Goal: Task Accomplishment & Management: Manage account settings

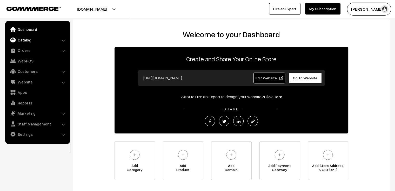
click at [25, 40] on link "Catalog" at bounding box center [37, 39] width 62 height 9
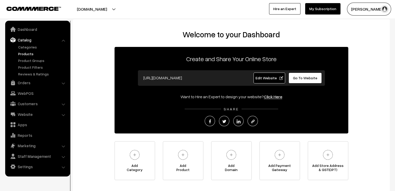
click at [29, 54] on link "Products" at bounding box center [42, 53] width 51 height 5
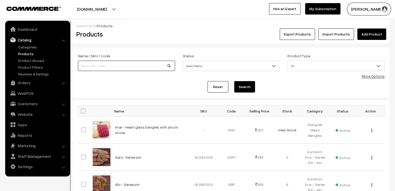
click at [133, 68] on input at bounding box center [126, 66] width 97 height 10
click at [87, 64] on input at bounding box center [126, 66] width 97 height 10
type input "garde 2"
click at [234, 81] on button "Search" at bounding box center [244, 86] width 21 height 11
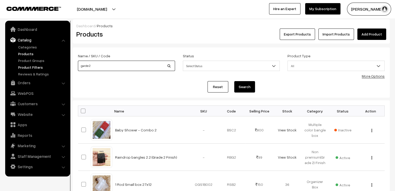
drag, startPoint x: 101, startPoint y: 63, endPoint x: 67, endPoint y: 69, distance: 33.7
type input "raindrop"
click at [234, 81] on button "Search" at bounding box center [244, 86] width 21 height 11
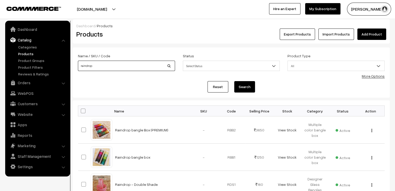
drag, startPoint x: 97, startPoint y: 68, endPoint x: 72, endPoint y: 67, distance: 25.5
click at [72, 67] on div "Dashboard / Products Products Export Products Import Products Add Product Name …" at bounding box center [197, 172] width 395 height 307
type input "ami"
click at [234, 81] on button "Search" at bounding box center [244, 86] width 21 height 11
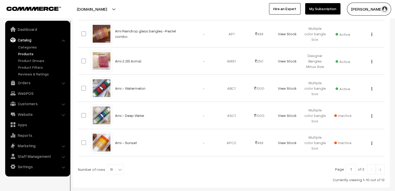
scroll to position [259, 0]
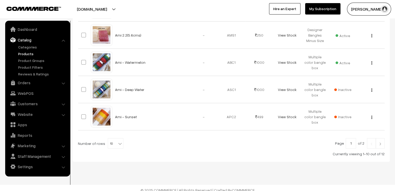
click at [383, 144] on link at bounding box center [379, 143] width 9 height 10
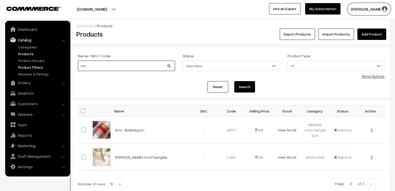
drag, startPoint x: 91, startPoint y: 66, endPoint x: 63, endPoint y: 67, distance: 28.3
click at [63, 67] on body "Thank you for showing interest. Our team will call you shortly. Close varnambya…" at bounding box center [197, 118] width 395 height 236
type input "GRADE 2"
click at [234, 81] on button "Search" at bounding box center [244, 86] width 21 height 11
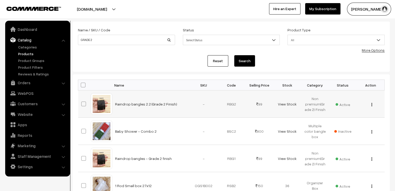
scroll to position [52, 0]
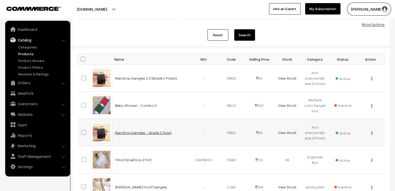
click at [141, 132] on link "Raindrop bangles - Grade 2 finish" at bounding box center [143, 133] width 57 height 4
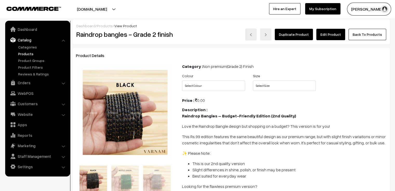
click at [337, 33] on link "Edit Product" at bounding box center [330, 34] width 29 height 11
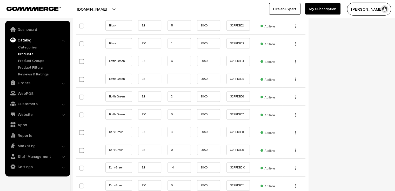
scroll to position [649, 0]
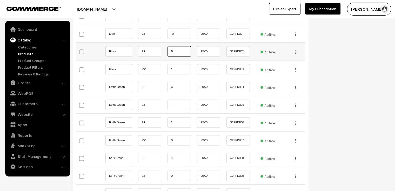
click at [176, 50] on input "5" at bounding box center [178, 51] width 23 height 10
drag, startPoint x: 174, startPoint y: 52, endPoint x: 157, endPoint y: 52, distance: 16.4
click at [157, 52] on tr "Black 2.8 5 99.00 G2FRDB02 Active" at bounding box center [190, 52] width 229 height 18
click at [180, 72] on input "1" at bounding box center [178, 69] width 23 height 10
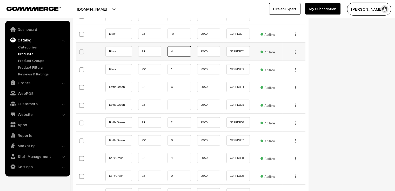
click at [179, 50] on input "4" at bounding box center [178, 51] width 23 height 10
type input "4"
click at [180, 50] on input "5" at bounding box center [178, 51] width 23 height 10
type input "5"
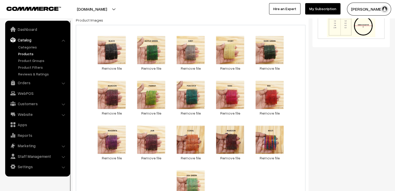
scroll to position [0, 0]
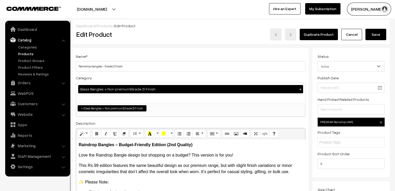
click at [374, 33] on button "Save" at bounding box center [375, 34] width 21 height 11
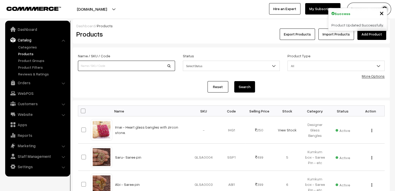
click at [136, 67] on input at bounding box center [126, 66] width 97 height 10
type input "grade 2"
click at [234, 81] on button "Search" at bounding box center [244, 86] width 21 height 11
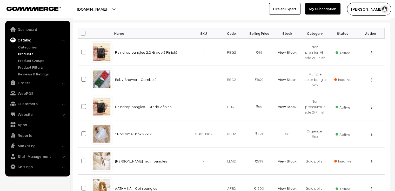
scroll to position [104, 0]
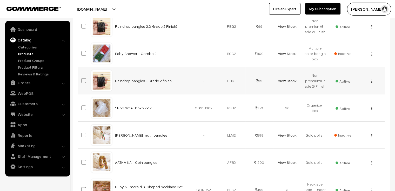
click at [172, 81] on td "Raindrop bangles - Grade 2 finish" at bounding box center [151, 80] width 78 height 27
drag, startPoint x: 172, startPoint y: 81, endPoint x: 140, endPoint y: 77, distance: 31.6
click at [140, 77] on td "Raindrop bangles - Grade 2 finish" at bounding box center [151, 80] width 78 height 27
click at [177, 79] on td "Raindrop bangles - Grade 2 finish" at bounding box center [151, 80] width 78 height 27
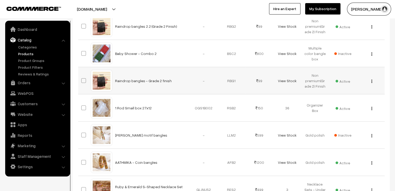
click at [177, 79] on td "Raindrop bangles - Grade 2 finish" at bounding box center [151, 80] width 78 height 27
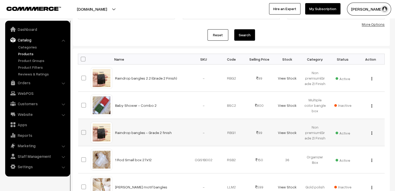
click at [82, 132] on span at bounding box center [83, 132] width 5 height 5
click at [82, 131] on input "checkbox" at bounding box center [80, 129] width 3 height 3
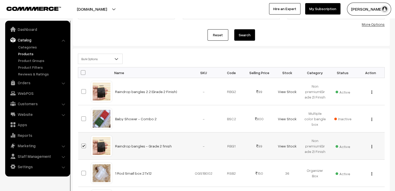
click at [84, 145] on span at bounding box center [83, 146] width 5 height 5
click at [82, 145] on input "checkbox" at bounding box center [80, 142] width 3 height 3
checkbox input "false"
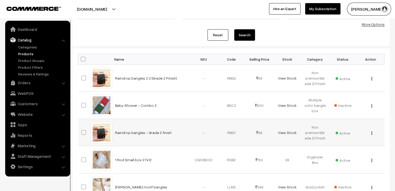
click at [183, 137] on td "Raindrop bangles - Grade 2 finish" at bounding box center [151, 132] width 78 height 27
drag, startPoint x: 183, startPoint y: 137, endPoint x: 181, endPoint y: 132, distance: 5.1
click at [181, 132] on td "Raindrop bangles - Grade 2 finish" at bounding box center [151, 132] width 78 height 27
click at [181, 136] on td "Raindrop bangles - Grade 2 finish" at bounding box center [151, 132] width 78 height 27
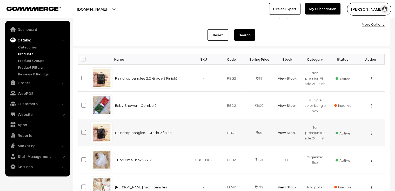
click at [181, 136] on td "Raindrop bangles - Grade 2 finish" at bounding box center [151, 132] width 78 height 27
click at [129, 132] on link "Raindrop bangles - Grade 2 finish" at bounding box center [143, 133] width 57 height 4
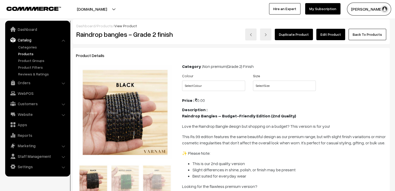
click at [342, 35] on link "Edit Product" at bounding box center [330, 34] width 29 height 11
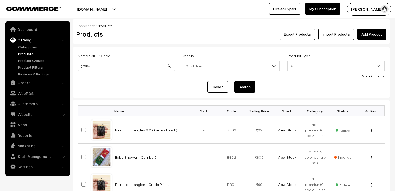
scroll to position [52, 0]
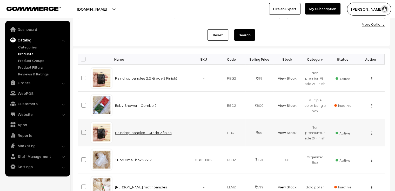
click at [139, 132] on link "Raindrop bangles - Grade 2 finish" at bounding box center [143, 133] width 57 height 4
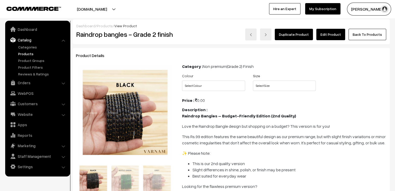
click at [338, 34] on link "Edit Product" at bounding box center [330, 34] width 29 height 11
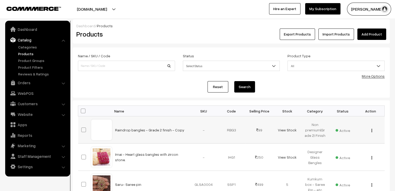
click at [371, 131] on div "View Edit Delete" at bounding box center [370, 129] width 22 height 5
click at [371, 129] on div "View Edit Delete" at bounding box center [370, 129] width 22 height 5
click at [372, 132] on img "button" at bounding box center [371, 130] width 1 height 3
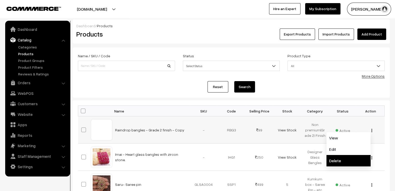
click at [353, 162] on link "Delete" at bounding box center [348, 160] width 44 height 11
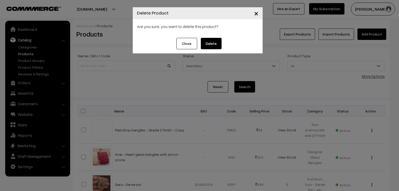
click at [216, 42] on button "Delete" at bounding box center [211, 43] width 21 height 11
click at [255, 14] on span "×" at bounding box center [256, 13] width 4 height 10
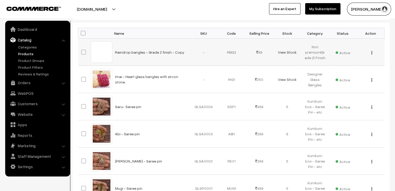
scroll to position [26, 0]
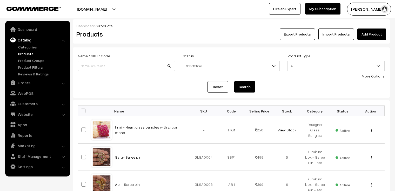
scroll to position [26, 0]
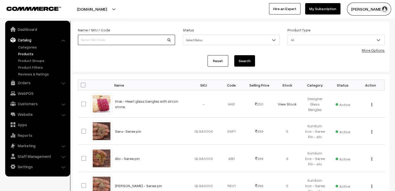
click at [116, 38] on input at bounding box center [126, 40] width 97 height 10
type input "grade 2"
click at [234, 55] on button "Search" at bounding box center [244, 60] width 21 height 11
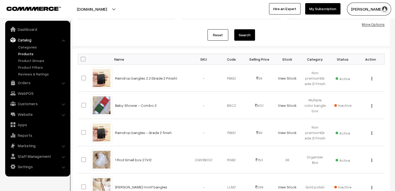
scroll to position [78, 0]
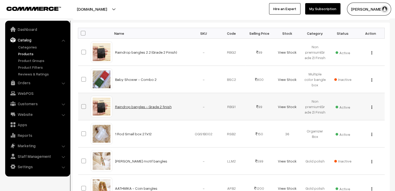
click at [149, 106] on link "Raindrop bangles - Grade 2 finish" at bounding box center [143, 107] width 57 height 4
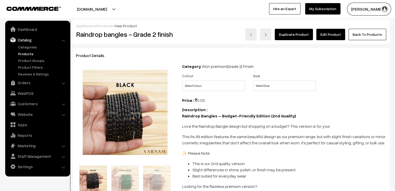
click at [337, 35] on link "Edit Product" at bounding box center [330, 34] width 29 height 11
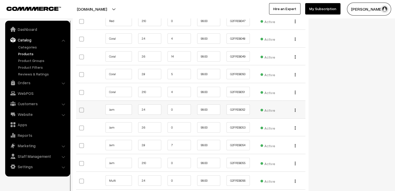
scroll to position [1427, 0]
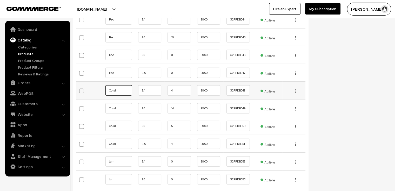
click at [117, 87] on input "Coral" at bounding box center [118, 90] width 26 height 10
click at [179, 87] on input "4" at bounding box center [178, 90] width 23 height 10
drag, startPoint x: 180, startPoint y: 86, endPoint x: 150, endPoint y: 88, distance: 29.4
click at [150, 88] on tr "Coral 2.4 4 99.00 G2FRDB048 Active" at bounding box center [190, 91] width 229 height 18
type input "3"
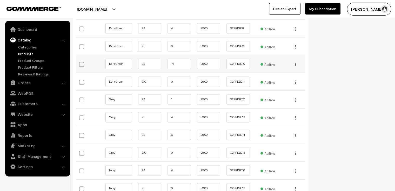
scroll to position [752, 0]
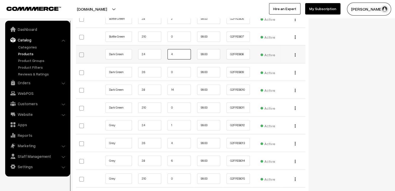
drag, startPoint x: 181, startPoint y: 55, endPoint x: 154, endPoint y: 54, distance: 26.7
click at [154, 54] on tr "Dark Green 2.4 4 99.00 G2FRDB08" at bounding box center [190, 54] width 229 height 18
type input "3"
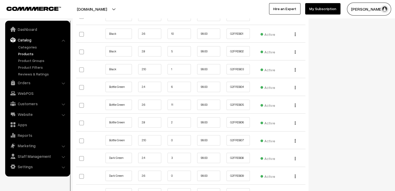
scroll to position [623, 0]
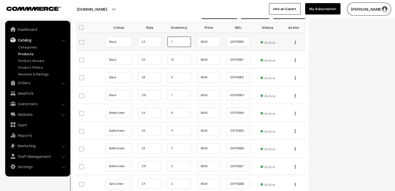
click at [175, 41] on input "1" at bounding box center [178, 42] width 23 height 10
drag, startPoint x: 181, startPoint y: 39, endPoint x: 194, endPoint y: 39, distance: 13.5
click at [194, 39] on tr "Black 2.4 99.00 G2FRDB00 Active" at bounding box center [190, 42] width 229 height 18
click at [182, 38] on input "text" at bounding box center [178, 42] width 23 height 10
click at [173, 40] on input "1" at bounding box center [178, 42] width 23 height 10
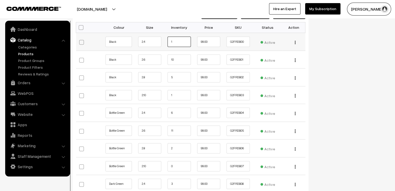
drag, startPoint x: 170, startPoint y: 41, endPoint x: 186, endPoint y: 43, distance: 15.7
click at [186, 43] on input "1" at bounding box center [178, 42] width 23 height 10
click at [184, 42] on input "1" at bounding box center [178, 42] width 23 height 10
type input "1"
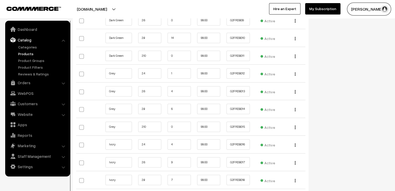
scroll to position [778, 0]
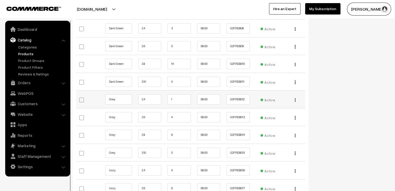
type input "0"
click at [178, 100] on input "1" at bounding box center [178, 99] width 23 height 10
drag, startPoint x: 178, startPoint y: 100, endPoint x: 163, endPoint y: 97, distance: 15.1
click at [163, 97] on tr "Grey 2.4 1 99.00 G2FRDB012 Active" at bounding box center [190, 100] width 229 height 18
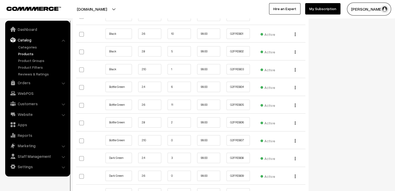
scroll to position [623, 0]
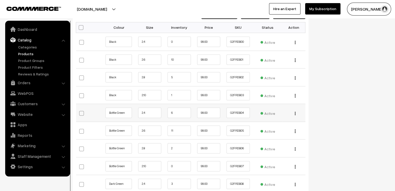
type input "0"
click at [174, 111] on input "6" at bounding box center [178, 113] width 23 height 10
drag, startPoint x: 174, startPoint y: 111, endPoint x: 163, endPoint y: 111, distance: 11.7
click at [163, 111] on tr "Bottle Green 2.4 6 99.00 G2FRDB04" at bounding box center [190, 113] width 229 height 18
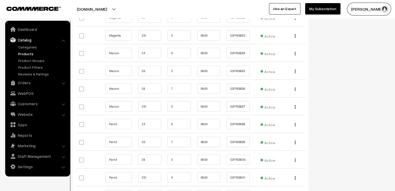
scroll to position [1064, 0]
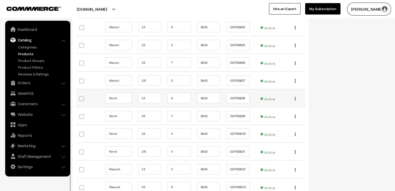
type input "5"
click at [179, 97] on input "6" at bounding box center [178, 98] width 23 height 10
click at [179, 96] on input "6" at bounding box center [178, 98] width 23 height 10
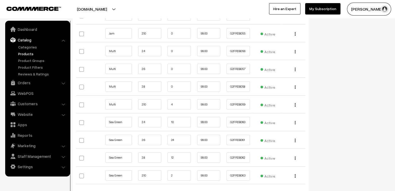
scroll to position [1635, 0]
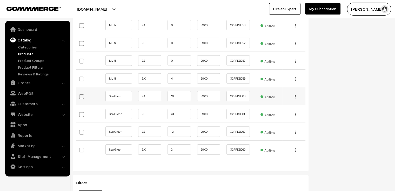
type input "5"
drag, startPoint x: 179, startPoint y: 93, endPoint x: 161, endPoint y: 93, distance: 17.6
click at [161, 93] on tr "Sea Green 2.4 10 99.00 G2FRDB060" at bounding box center [190, 96] width 229 height 18
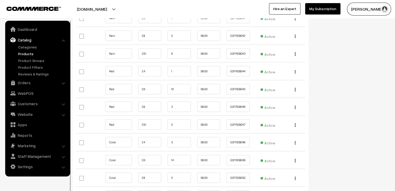
scroll to position [1401, 0]
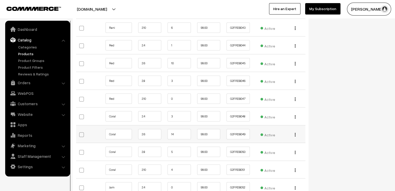
type input "9"
click at [181, 133] on input "14" at bounding box center [178, 134] width 23 height 10
drag, startPoint x: 181, startPoint y: 133, endPoint x: 167, endPoint y: 130, distance: 14.3
click at [167, 130] on td "14" at bounding box center [179, 134] width 30 height 18
type input "13"
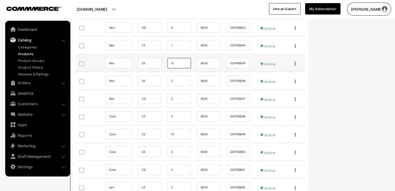
click at [182, 60] on input "10" at bounding box center [178, 63] width 23 height 10
click at [180, 61] on input "10" at bounding box center [178, 63] width 23 height 10
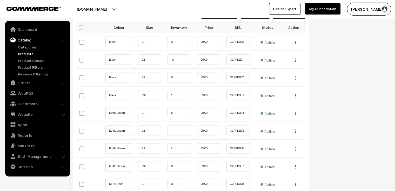
scroll to position [597, 0]
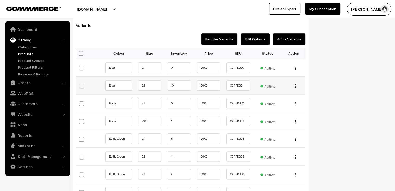
type input "9"
click at [177, 85] on input "10" at bounding box center [178, 85] width 23 height 10
drag, startPoint x: 174, startPoint y: 85, endPoint x: 166, endPoint y: 87, distance: 8.2
click at [166, 87] on td "10" at bounding box center [179, 86] width 30 height 18
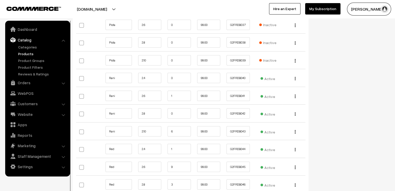
scroll to position [1323, 0]
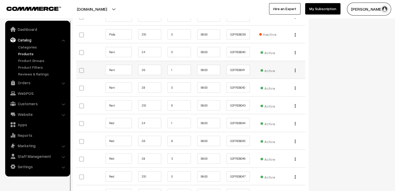
type input "9"
drag, startPoint x: 177, startPoint y: 67, endPoint x: 167, endPoint y: 66, distance: 9.9
click at [167, 66] on input "1" at bounding box center [178, 70] width 23 height 10
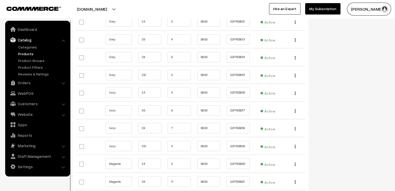
scroll to position [830, 0]
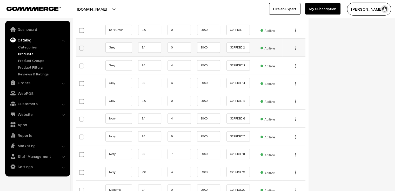
type input "0"
click at [180, 45] on input "0" at bounding box center [178, 47] width 23 height 10
click at [184, 66] on input "4" at bounding box center [178, 65] width 23 height 10
drag, startPoint x: 184, startPoint y: 66, endPoint x: 147, endPoint y: 63, distance: 37.0
click at [147, 63] on tr "Grey 2.6 4 99.00 G2FRDB013 Active" at bounding box center [190, 65] width 229 height 18
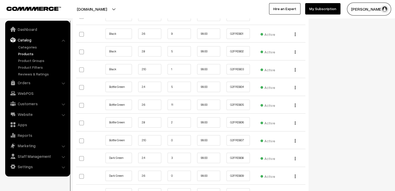
scroll to position [623, 0]
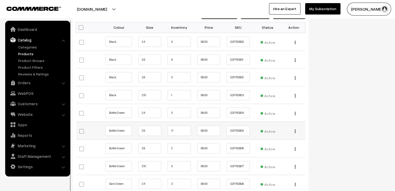
type input "3"
click at [182, 130] on input "11" at bounding box center [178, 131] width 23 height 10
drag, startPoint x: 182, startPoint y: 130, endPoint x: 167, endPoint y: 129, distance: 15.1
click at [167, 129] on td "11" at bounding box center [179, 131] width 30 height 18
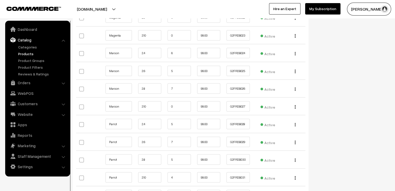
scroll to position [1090, 0]
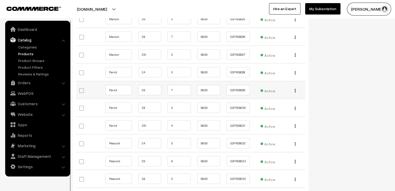
type input "10"
click at [181, 89] on input "7" at bounding box center [178, 90] width 23 height 10
drag, startPoint x: 181, startPoint y: 89, endPoint x: 177, endPoint y: 88, distance: 4.5
click at [177, 88] on input "7" at bounding box center [178, 90] width 23 height 10
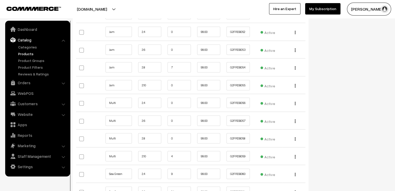
scroll to position [1635, 0]
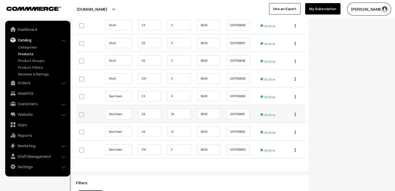
type input "6"
click at [182, 111] on input "24" at bounding box center [178, 114] width 23 height 10
drag, startPoint x: 182, startPoint y: 111, endPoint x: 170, endPoint y: 111, distance: 12.2
click at [170, 111] on input "24" at bounding box center [178, 114] width 23 height 10
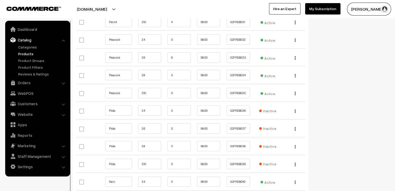
scroll to position [1142, 0]
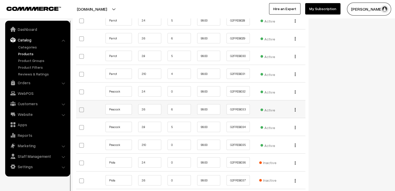
type input "23"
click at [177, 107] on input "6" at bounding box center [178, 109] width 23 height 10
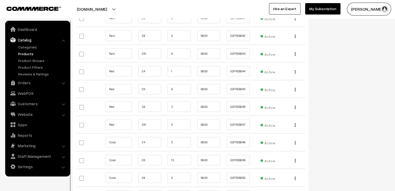
scroll to position [1401, 0]
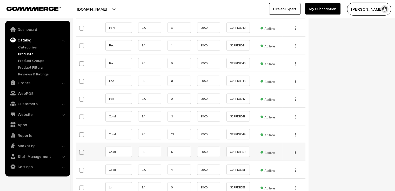
type input "5"
click at [180, 149] on input "5" at bounding box center [178, 152] width 23 height 10
drag, startPoint x: 180, startPoint y: 149, endPoint x: 163, endPoint y: 151, distance: 16.7
click at [163, 151] on tr "Coral 2.8 5 99.00 G2FRDB050 Active" at bounding box center [190, 152] width 229 height 18
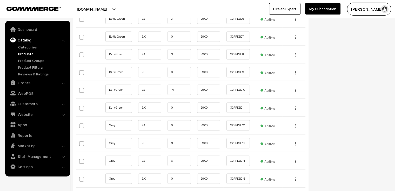
scroll to position [701, 0]
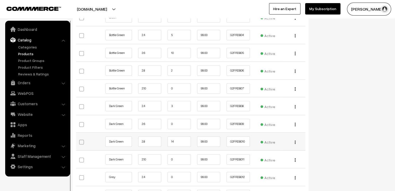
type input "4"
click at [185, 142] on input "14" at bounding box center [178, 141] width 23 height 10
drag, startPoint x: 185, startPoint y: 142, endPoint x: 181, endPoint y: 142, distance: 4.2
click at [181, 142] on input "14" at bounding box center [178, 141] width 23 height 10
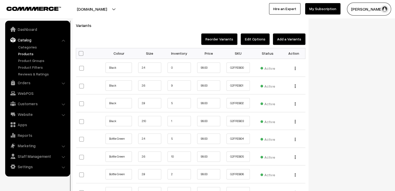
scroll to position [571, 0]
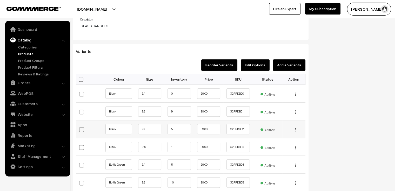
type input "13"
click at [178, 127] on input "5" at bounding box center [178, 129] width 23 height 10
drag, startPoint x: 178, startPoint y: 127, endPoint x: 172, endPoint y: 128, distance: 6.0
click at [172, 128] on input "5" at bounding box center [178, 129] width 23 height 10
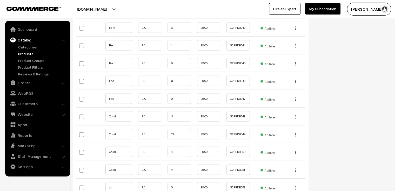
scroll to position [1427, 0]
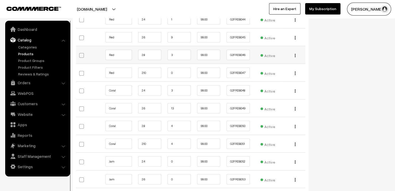
type input "4"
click at [178, 52] on input "3" at bounding box center [178, 55] width 23 height 10
drag, startPoint x: 178, startPoint y: 52, endPoint x: 168, endPoint y: 51, distance: 10.5
click at [168, 51] on input "3" at bounding box center [178, 55] width 23 height 10
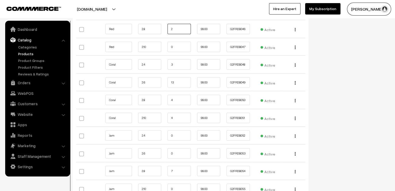
scroll to position [1479, 0]
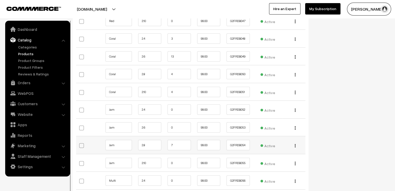
type input "2"
click at [177, 142] on input "7" at bounding box center [178, 145] width 23 height 10
click at [176, 142] on input "7" at bounding box center [178, 145] width 23 height 10
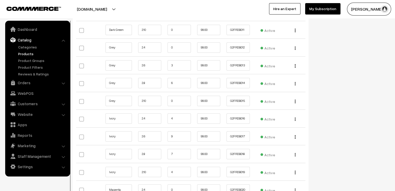
scroll to position [804, 0]
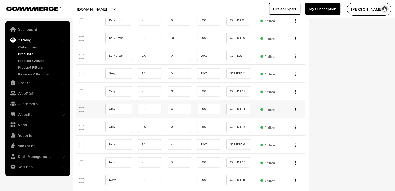
type input "6"
click at [180, 107] on input "6" at bounding box center [178, 109] width 23 height 10
drag, startPoint x: 180, startPoint y: 107, endPoint x: 159, endPoint y: 109, distance: 21.6
click at [159, 109] on tr "Grey 2.8 6 99.00 G2FRDB014 Active" at bounding box center [190, 109] width 229 height 18
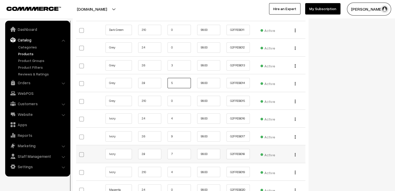
type input "5"
click at [183, 153] on input "7" at bounding box center [178, 154] width 23 height 10
drag, startPoint x: 183, startPoint y: 153, endPoint x: 175, endPoint y: 153, distance: 8.3
click at [175, 153] on input "7" at bounding box center [178, 154] width 23 height 10
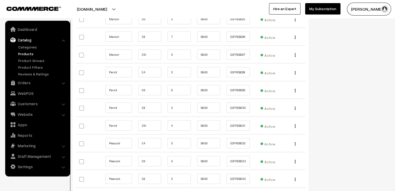
scroll to position [1116, 0]
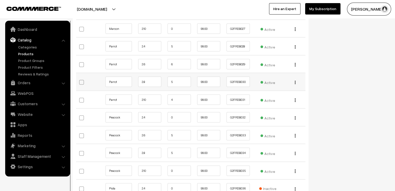
type input "6"
click at [179, 79] on input "5" at bounding box center [178, 82] width 23 height 10
drag, startPoint x: 179, startPoint y: 79, endPoint x: 175, endPoint y: 79, distance: 3.1
click at [175, 79] on input "5" at bounding box center [178, 82] width 23 height 10
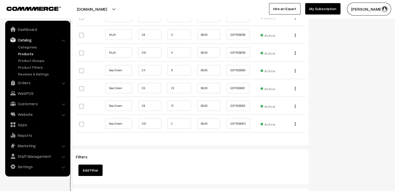
scroll to position [1609, 0]
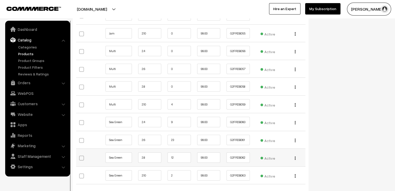
type input "4"
click at [180, 154] on input "12" at bounding box center [178, 158] width 23 height 10
drag, startPoint x: 180, startPoint y: 154, endPoint x: 169, endPoint y: 155, distance: 10.9
click at [169, 155] on input "12" at bounding box center [178, 158] width 23 height 10
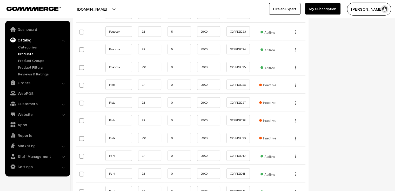
scroll to position [1168, 0]
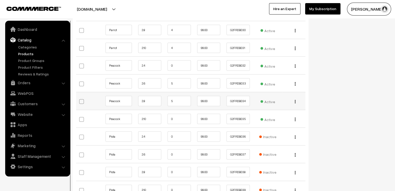
type input "11"
click at [185, 100] on input "5" at bounding box center [178, 101] width 23 height 10
drag, startPoint x: 185, startPoint y: 100, endPoint x: 169, endPoint y: 98, distance: 15.4
click at [169, 98] on input "5" at bounding box center [178, 101] width 23 height 10
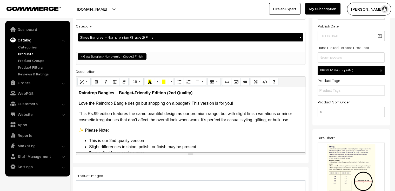
scroll to position [0, 0]
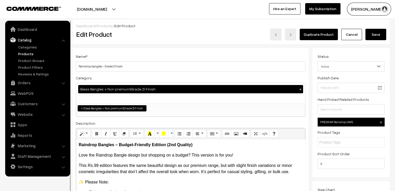
type input "4"
click at [381, 33] on button "Save" at bounding box center [375, 34] width 21 height 11
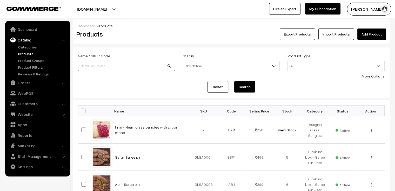
click at [91, 64] on input at bounding box center [126, 66] width 97 height 10
type input "[PERSON_NAME]"
click at [234, 81] on button "Search" at bounding box center [244, 86] width 21 height 11
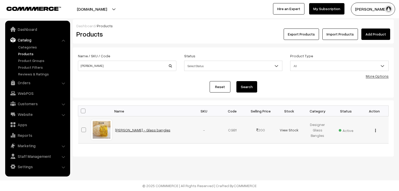
click at [129, 128] on link "[PERSON_NAME] - Glass bangles" at bounding box center [142, 130] width 55 height 4
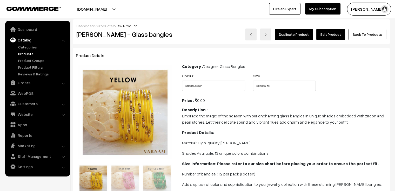
click at [341, 36] on link "Edit Product" at bounding box center [330, 34] width 29 height 11
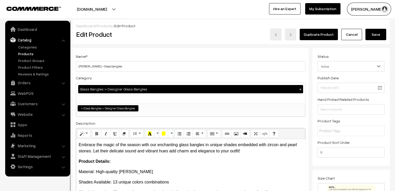
click at [378, 36] on button "Save" at bounding box center [375, 34] width 21 height 11
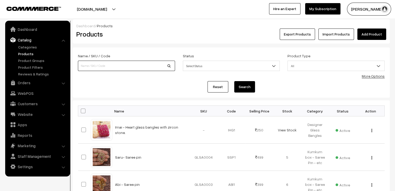
click at [110, 65] on input at bounding box center [126, 66] width 97 height 10
type input "hridhayam"
click at [234, 81] on button "Search" at bounding box center [244, 86] width 21 height 11
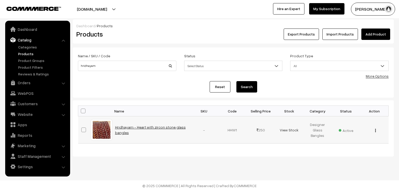
click at [120, 128] on link "Hridhayam - Heart with zircon stone glass bangles" at bounding box center [150, 130] width 71 height 10
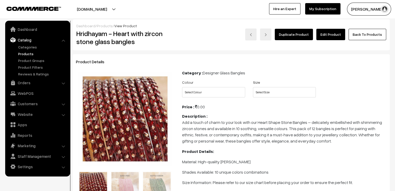
click at [334, 34] on link "Edit Product" at bounding box center [330, 34] width 29 height 11
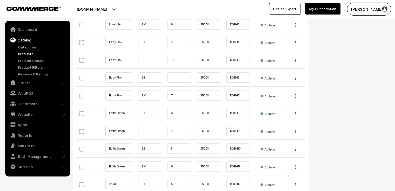
scroll to position [675, 0]
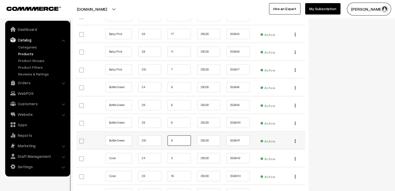
click at [184, 136] on input "9" at bounding box center [178, 140] width 23 height 10
drag, startPoint x: 184, startPoint y: 136, endPoint x: 160, endPoint y: 135, distance: 24.7
click at [161, 135] on tr "Bottle Green 2.10 9 250.00 DGBH11" at bounding box center [190, 141] width 229 height 18
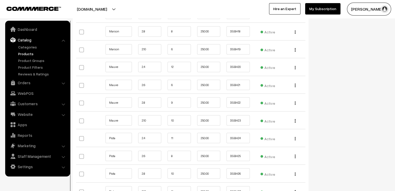
scroll to position [986, 0]
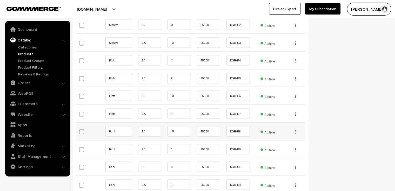
type input "8"
click at [184, 126] on input "15" at bounding box center [178, 131] width 23 height 10
drag, startPoint x: 184, startPoint y: 125, endPoint x: 156, endPoint y: 121, distance: 28.3
click at [159, 122] on tr "Rani 2.4 15 250.00 DGBH28 Active" at bounding box center [190, 131] width 229 height 18
type input "14"
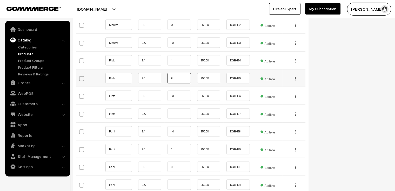
click at [181, 73] on input "8" at bounding box center [178, 78] width 23 height 10
drag, startPoint x: 177, startPoint y: 70, endPoint x: 166, endPoint y: 70, distance: 11.2
click at [166, 70] on td "8" at bounding box center [179, 78] width 30 height 18
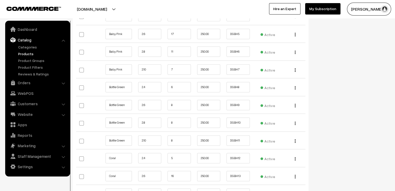
scroll to position [623, 0]
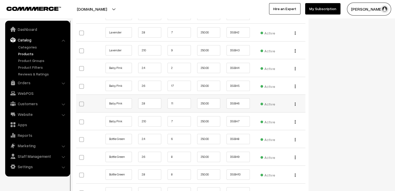
type input "7"
drag, startPoint x: 180, startPoint y: 98, endPoint x: 161, endPoint y: 95, distance: 19.1
click at [161, 95] on tr "Baby Pink 2.8 11 250.00 DGBH6 Edit" at bounding box center [190, 104] width 229 height 18
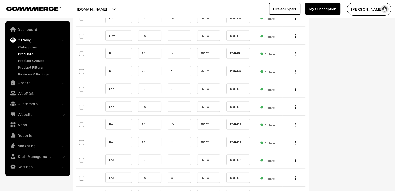
scroll to position [1194, 0]
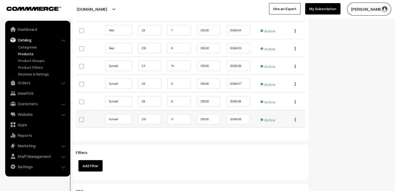
type input "10"
click at [189, 114] on input "11" at bounding box center [178, 119] width 23 height 10
drag, startPoint x: 189, startPoint y: 112, endPoint x: 185, endPoint y: 112, distance: 3.6
click at [185, 114] on input "11" at bounding box center [178, 119] width 23 height 10
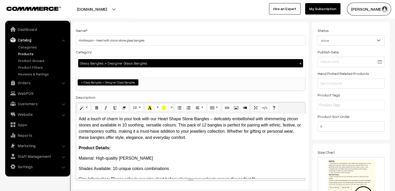
scroll to position [0, 0]
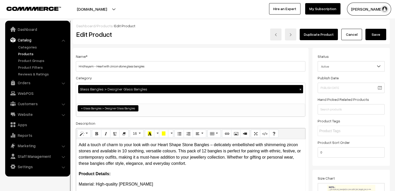
type input "10"
click at [377, 35] on button "Save" at bounding box center [375, 34] width 21 height 11
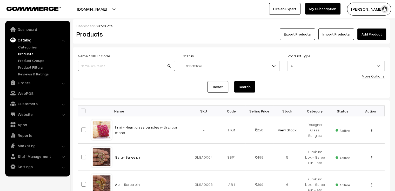
click at [134, 67] on input at bounding box center [126, 66] width 97 height 10
type input "premium"
click at [234, 81] on button "Search" at bounding box center [244, 86] width 21 height 11
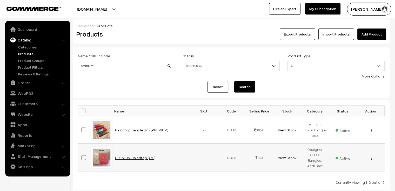
click at [144, 157] on link "PREMIUM Raindrop (AMI)" at bounding box center [135, 158] width 40 height 4
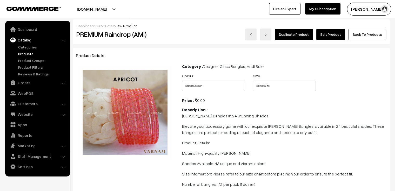
click at [329, 34] on link "Edit Product" at bounding box center [330, 34] width 29 height 11
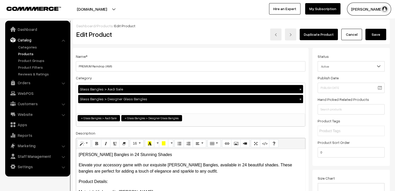
click at [351, 36] on link "Cancel" at bounding box center [351, 34] width 21 height 11
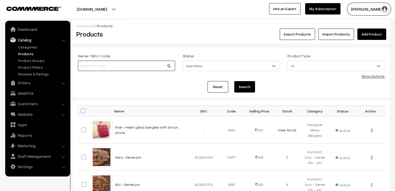
click at [136, 66] on input at bounding box center [126, 66] width 97 height 10
type input "grade2"
click at [234, 81] on button "Search" at bounding box center [244, 86] width 21 height 11
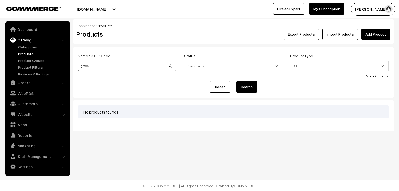
click at [133, 66] on input "grade2" at bounding box center [127, 66] width 98 height 10
type input "g"
click at [133, 66] on input at bounding box center [127, 66] width 98 height 10
click at [157, 84] on div "Reset Search" at bounding box center [233, 86] width 310 height 11
click at [132, 67] on input at bounding box center [127, 66] width 98 height 10
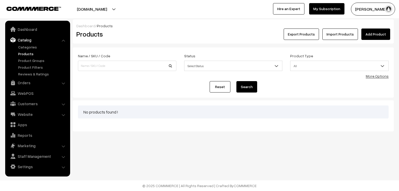
click at [155, 95] on form "Name / SKU / Code Status Select Status Active Inactive Select Status Product Ty…" at bounding box center [233, 72] width 321 height 50
click at [114, 65] on input at bounding box center [127, 66] width 98 height 10
click at [144, 67] on input at bounding box center [127, 66] width 98 height 10
type input "grade 2"
click at [236, 81] on button "Search" at bounding box center [246, 86] width 21 height 11
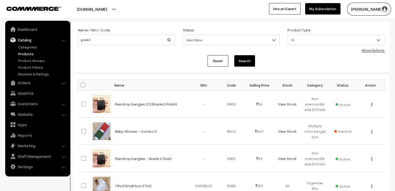
scroll to position [52, 0]
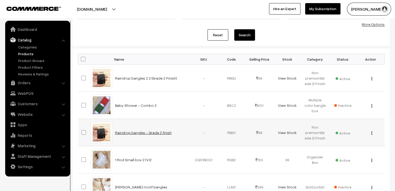
click at [131, 132] on link "Raindrop bangles - Grade 2 finish" at bounding box center [143, 133] width 57 height 4
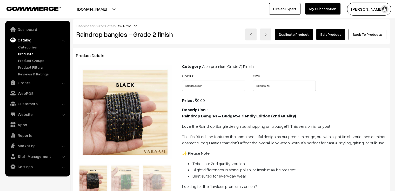
click at [337, 36] on link "Edit Product" at bounding box center [330, 34] width 29 height 11
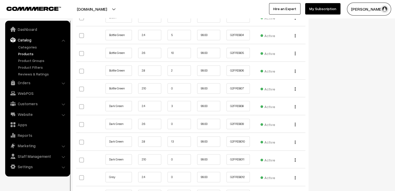
scroll to position [752, 0]
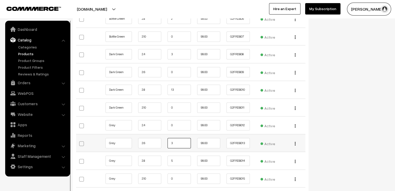
click at [186, 142] on input "3" at bounding box center [178, 143] width 23 height 10
drag, startPoint x: 186, startPoint y: 142, endPoint x: 167, endPoint y: 138, distance: 18.5
click at [167, 138] on input "3" at bounding box center [178, 143] width 23 height 10
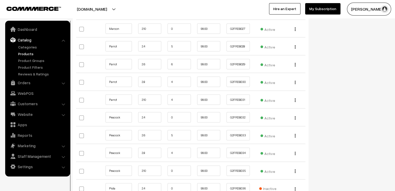
scroll to position [1142, 0]
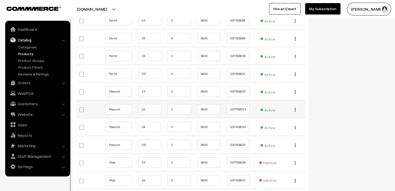
type input "2"
click at [181, 106] on input "5" at bounding box center [178, 109] width 23 height 10
drag, startPoint x: 181, startPoint y: 106, endPoint x: 163, endPoint y: 106, distance: 17.1
click at [163, 106] on tr "Peacock 2.6 5 99.00 G2FRDB033 Edit" at bounding box center [190, 109] width 229 height 18
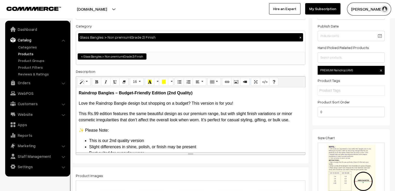
scroll to position [0, 0]
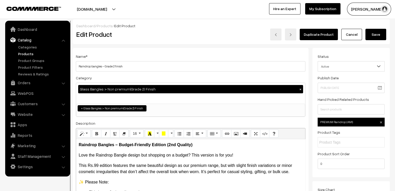
type input "4"
click at [378, 35] on button "Save" at bounding box center [375, 34] width 21 height 11
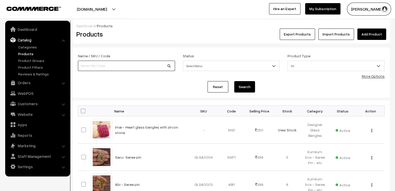
click at [145, 66] on input at bounding box center [126, 66] width 97 height 10
type input "premium"
click at [234, 81] on button "Search" at bounding box center [244, 86] width 21 height 11
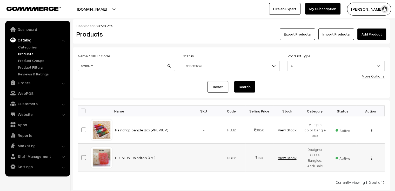
click at [283, 157] on link "View Stock" at bounding box center [286, 158] width 19 height 4
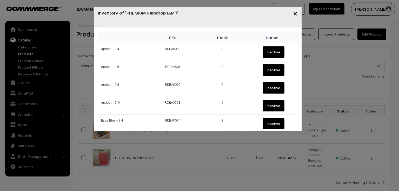
click at [128, 156] on div "× Inventory of "PREMIUM Raindrop (AMI)" SKU Stock Status Apricot - 2.4 RDBA0000…" at bounding box center [199, 95] width 399 height 191
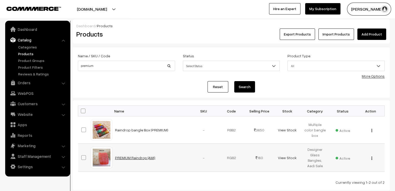
click at [126, 160] on link "PREMIUM Raindrop (AMI)" at bounding box center [135, 158] width 40 height 4
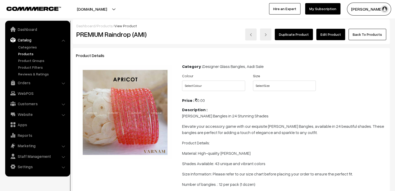
click at [327, 37] on link "Edit Product" at bounding box center [330, 34] width 29 height 11
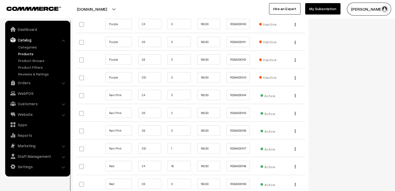
scroll to position [3036, 0]
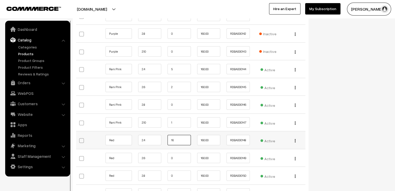
click at [176, 135] on input "16" at bounding box center [178, 140] width 23 height 10
type input "15"
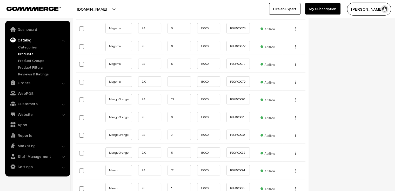
scroll to position [1842, 0]
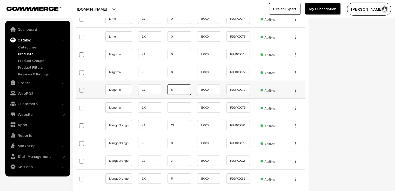
click at [177, 86] on input "5" at bounding box center [178, 90] width 23 height 10
type input "4"
click at [330, 85] on div "Status Active Inactive Active Publish Date Product Type -- Select -- -- Select …" at bounding box center [352, 7] width 81 height 3602
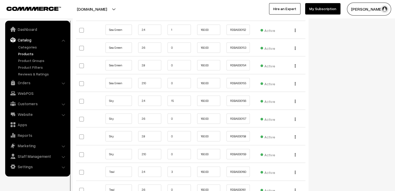
scroll to position [3165, 0]
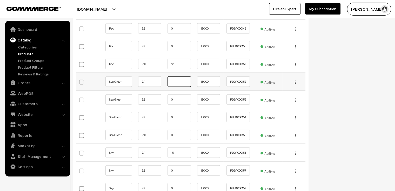
drag, startPoint x: 184, startPoint y: 74, endPoint x: 157, endPoint y: 72, distance: 27.3
click at [157, 73] on tr "Sea Green 2.4 1 160.00 RDBA000152" at bounding box center [190, 82] width 229 height 18
type input "0"
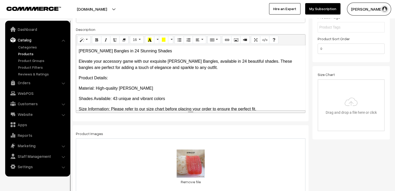
scroll to position [0, 0]
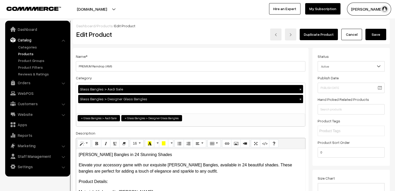
click at [376, 33] on button "Save" at bounding box center [375, 34] width 21 height 11
